Goal: Information Seeking & Learning: Compare options

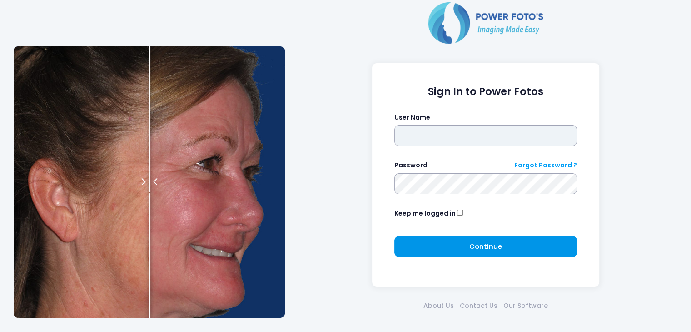
type input "*****"
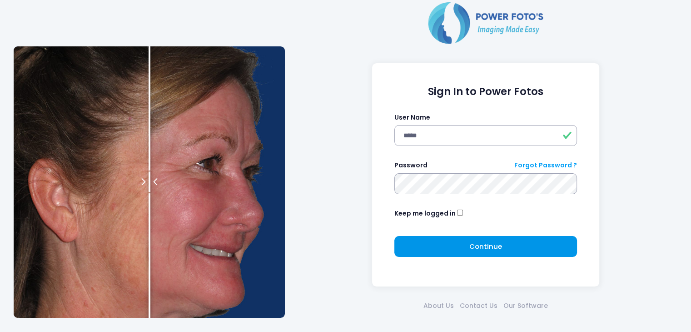
click at [436, 244] on button "Continue Please wait..." at bounding box center [485, 246] width 183 height 21
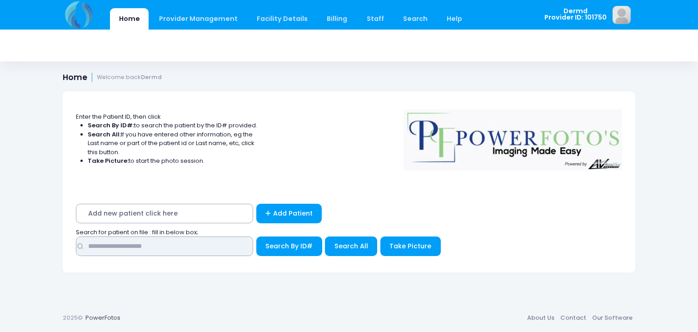
click at [204, 254] on input "text" at bounding box center [164, 246] width 177 height 20
type input "******"
click at [346, 244] on span "Search All" at bounding box center [351, 245] width 34 height 9
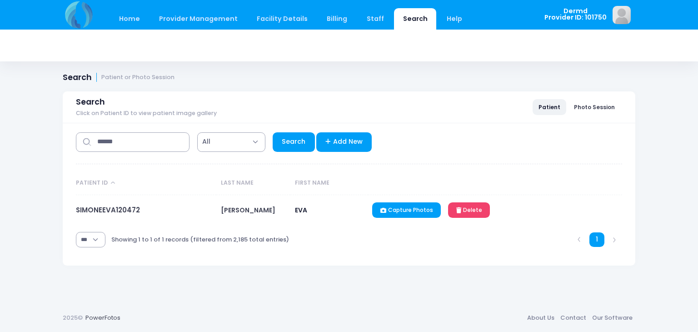
select select "***"
click at [124, 214] on link "SIMONEEVA120472" at bounding box center [108, 210] width 64 height 10
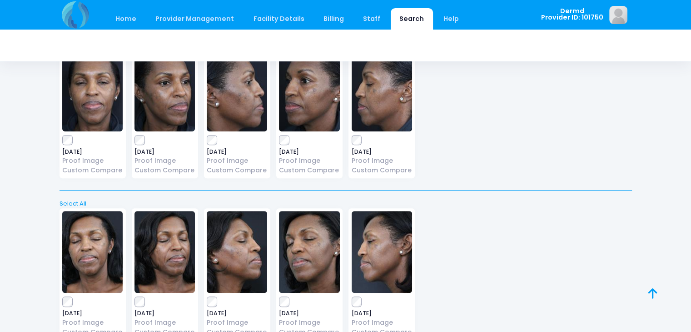
scroll to position [398, 0]
click at [356, 131] on div "2025-09-17 Proof Image Custom Compare" at bounding box center [381, 112] width 66 height 132
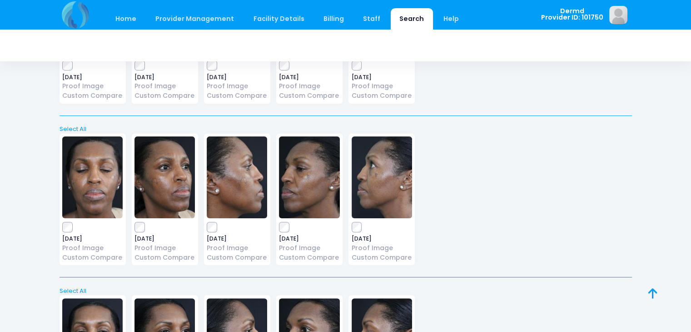
scroll to position [0, 0]
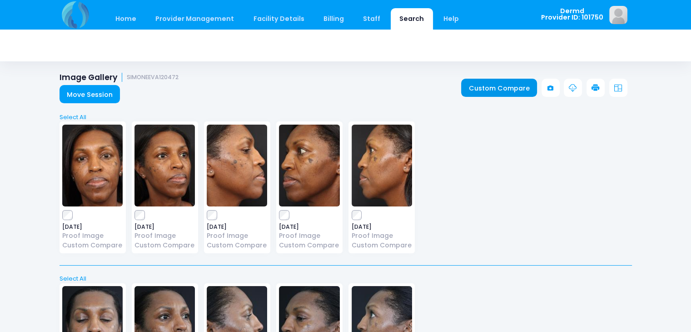
click at [502, 89] on link "Custom Compare" at bounding box center [499, 88] width 76 height 18
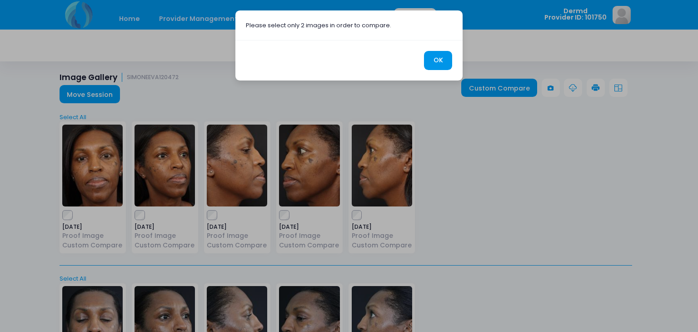
click at [429, 57] on button "OK" at bounding box center [438, 61] width 28 height 20
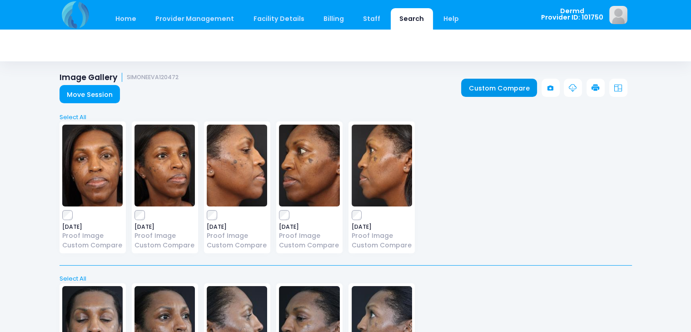
click at [494, 88] on link "Custom Compare" at bounding box center [499, 88] width 76 height 18
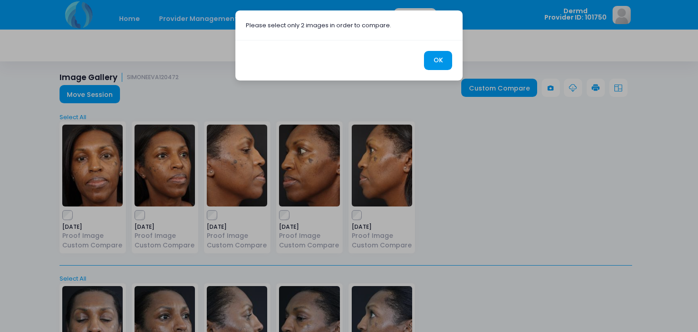
click at [440, 63] on button "OK" at bounding box center [438, 61] width 28 height 20
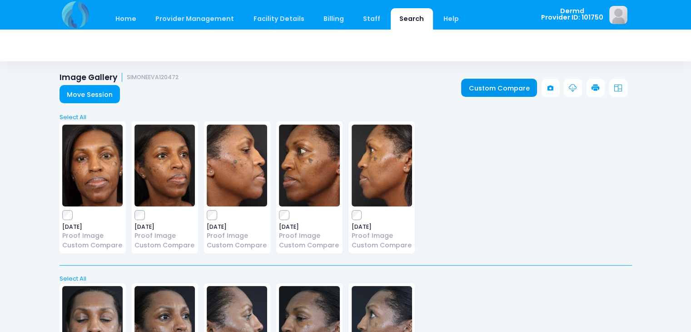
click at [502, 85] on link "Custom Compare" at bounding box center [499, 88] width 76 height 18
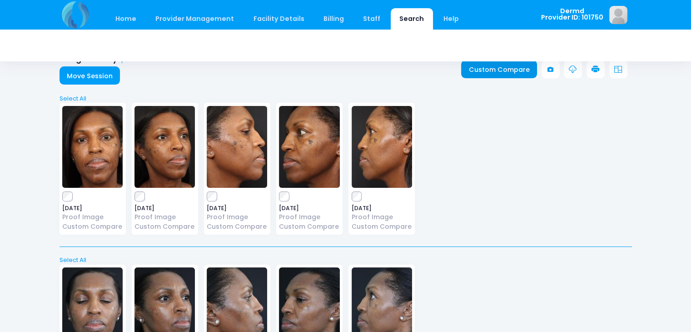
scroll to position [11, 0]
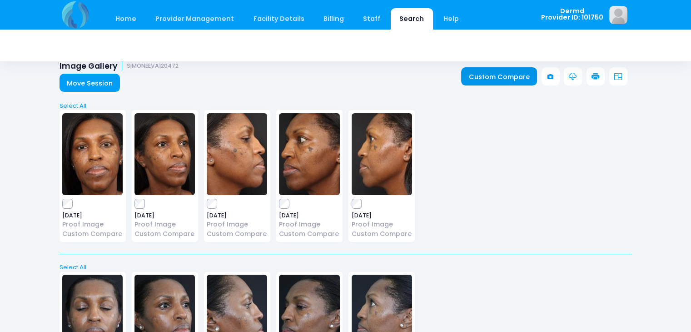
click at [483, 76] on link "Custom Compare" at bounding box center [499, 76] width 76 height 18
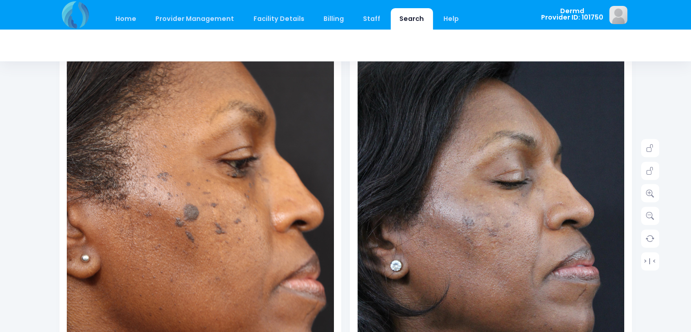
scroll to position [124, 0]
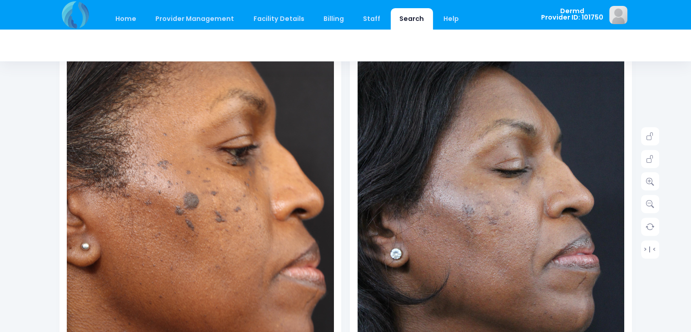
click at [687, 142] on div "Home Provider Management Provider Management Add User View Users Billing" at bounding box center [345, 305] width 691 height 859
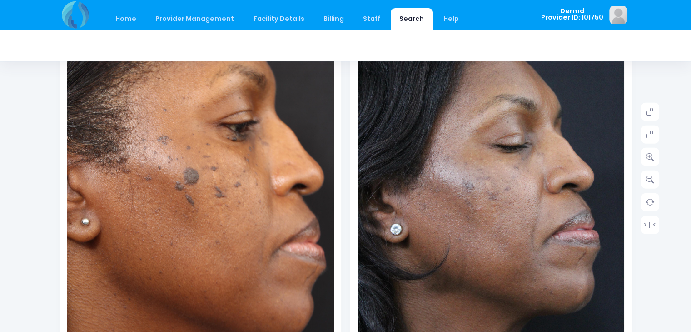
scroll to position [143, 0]
